Goal: Find contact information: Find contact information

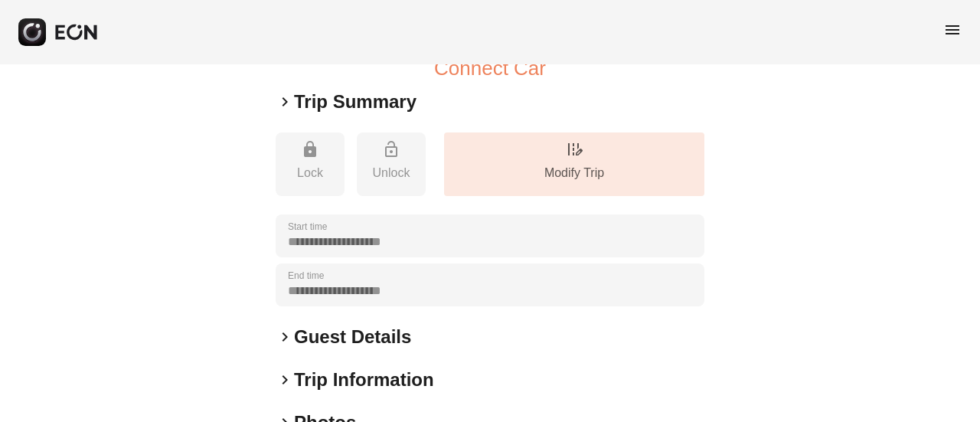
scroll to position [230, 0]
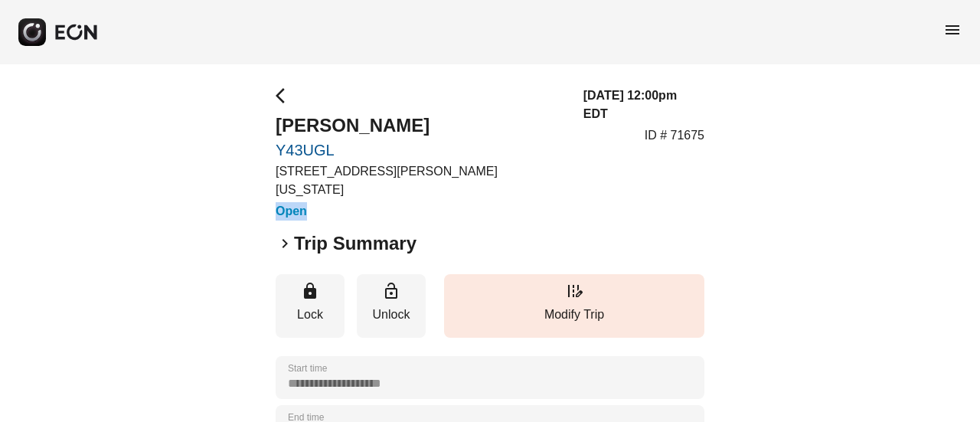
drag, startPoint x: 276, startPoint y: 191, endPoint x: 313, endPoint y: 183, distance: 38.3
click at [313, 202] on h3 "Open" at bounding box center [421, 211] width 290 height 18
click at [277, 182] on div "arrow_back_ios Anushka Aggarwal Y43UGL 45-50 Davis St, New York City, NY Open" at bounding box center [421, 154] width 290 height 134
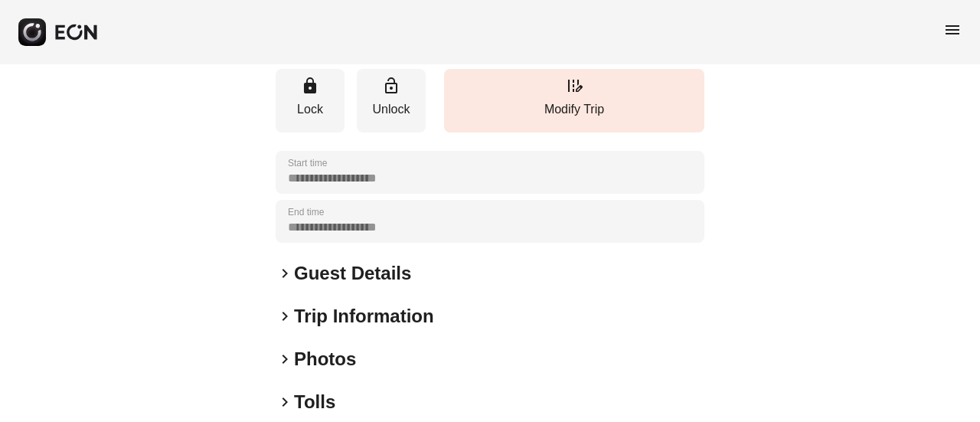
click at [355, 264] on h2 "Guest Details" at bounding box center [352, 273] width 117 height 25
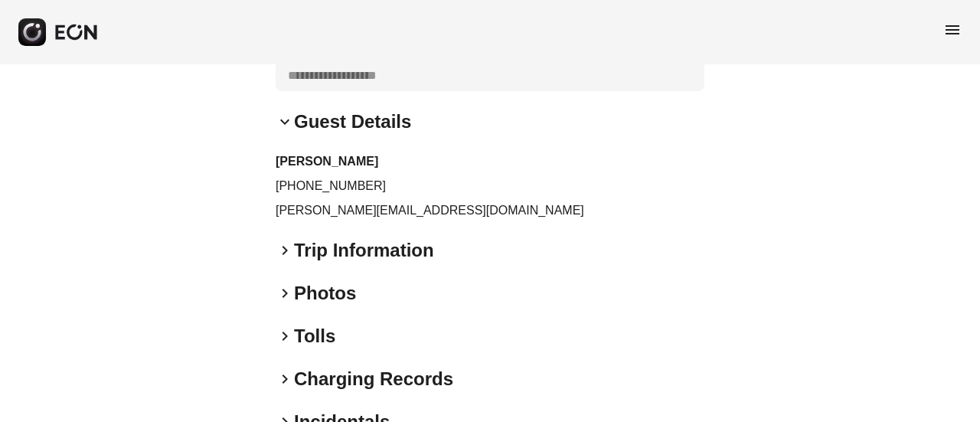
scroll to position [383, 0]
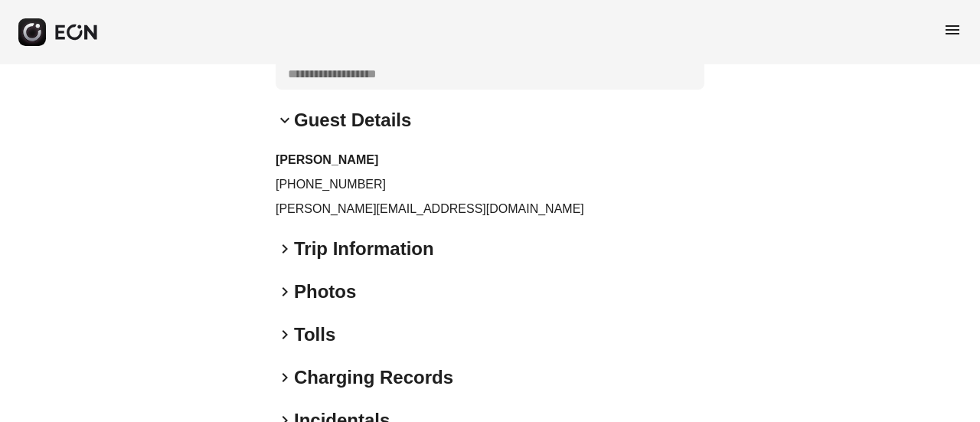
click at [335, 203] on p "[PERSON_NAME][EMAIL_ADDRESS][DOMAIN_NAME]" at bounding box center [490, 209] width 429 height 18
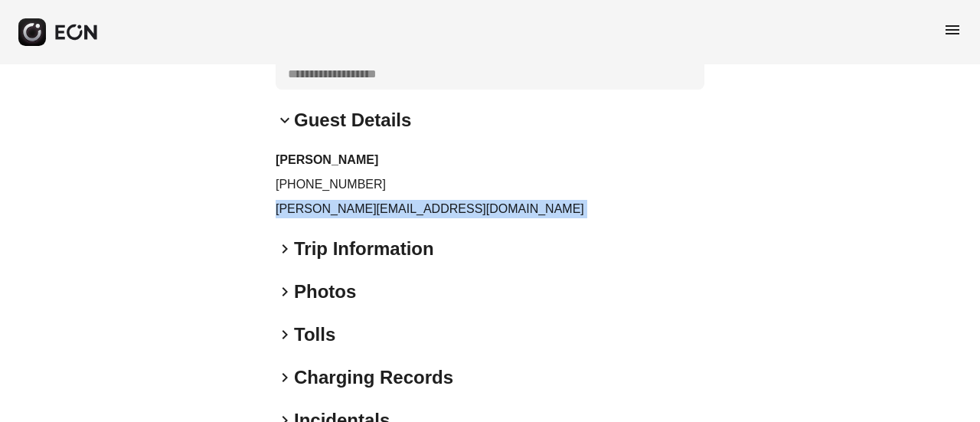
click at [335, 203] on p "[PERSON_NAME][EMAIL_ADDRESS][DOMAIN_NAME]" at bounding box center [490, 209] width 429 height 18
copy div "[PERSON_NAME][EMAIL_ADDRESS][DOMAIN_NAME] keyboard_arrow_right"
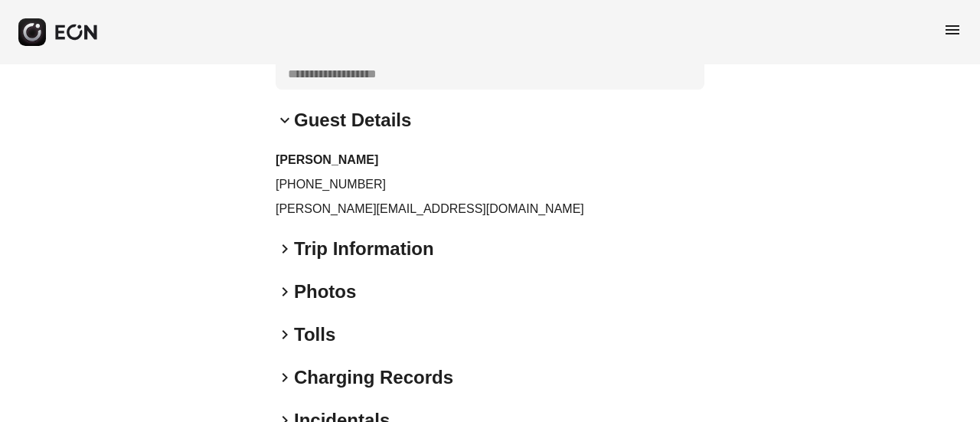
click at [301, 177] on p "[PHONE_NUMBER]" at bounding box center [490, 184] width 429 height 18
drag, startPoint x: 289, startPoint y: 182, endPoint x: 355, endPoint y: 182, distance: 66.6
click at [355, 182] on p "[PHONE_NUMBER]" at bounding box center [490, 184] width 429 height 18
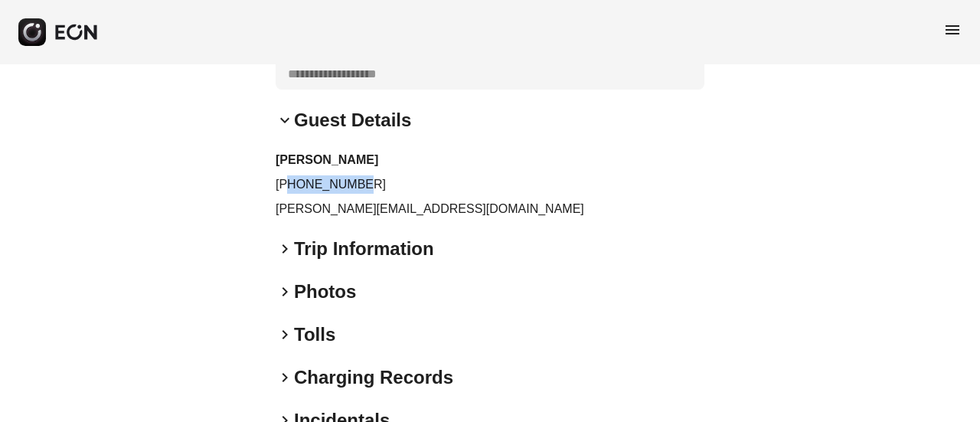
copy p "9179681234"
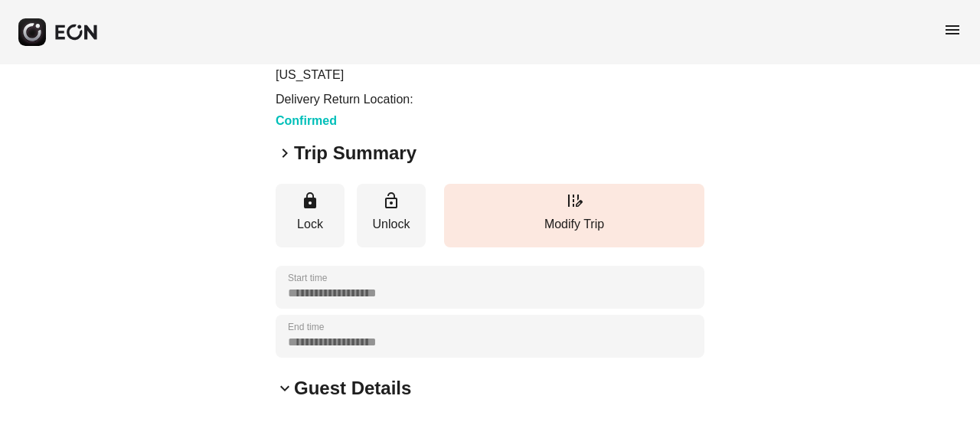
scroll to position [0, 0]
